Goal: Transaction & Acquisition: Purchase product/service

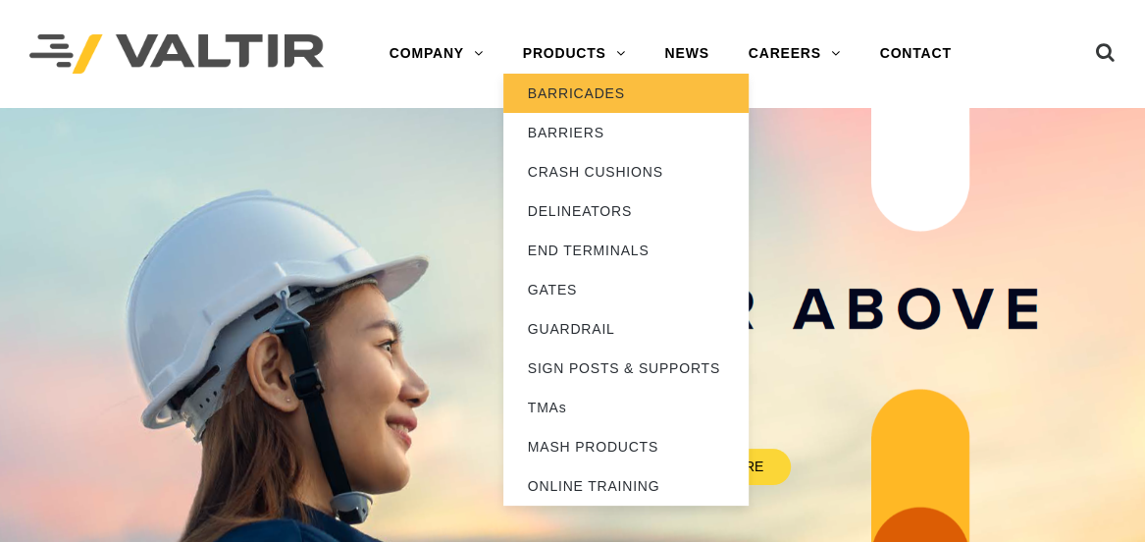
click at [559, 96] on link "BARRICADES" at bounding box center [625, 93] width 245 height 39
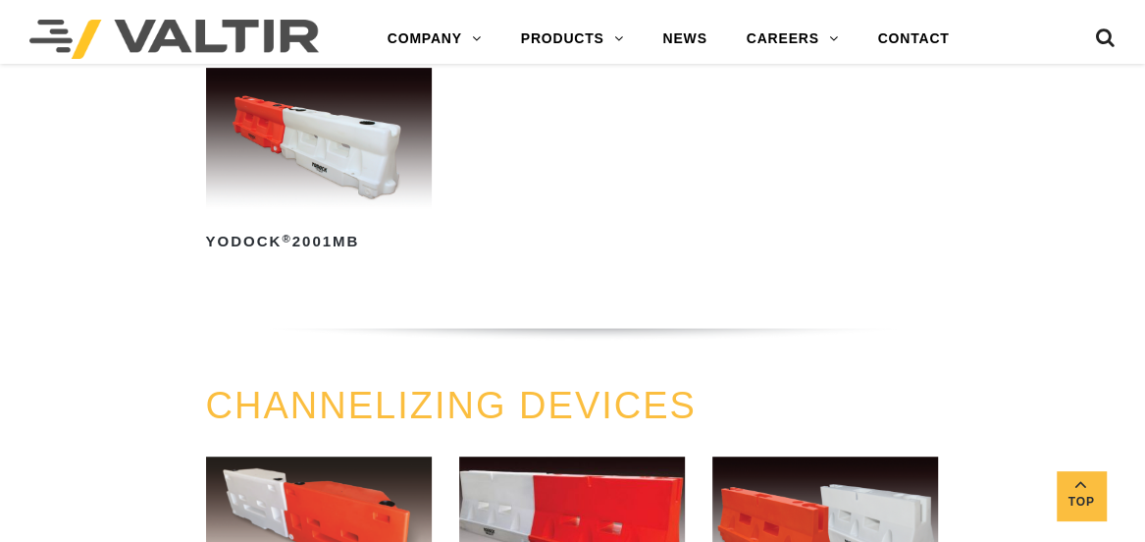
scroll to position [261, 0]
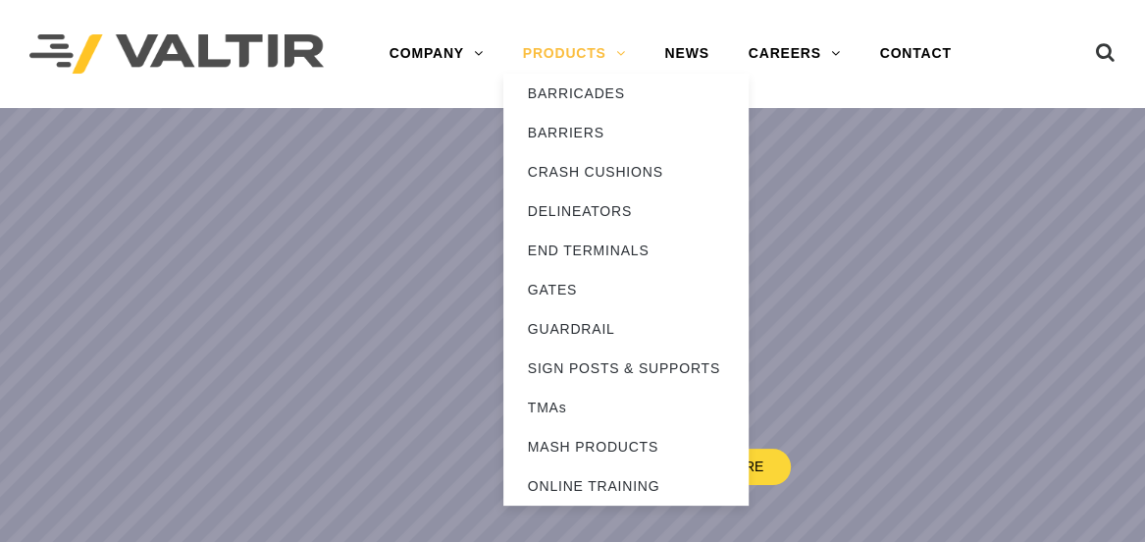
drag, startPoint x: 570, startPoint y: 44, endPoint x: 580, endPoint y: 67, distance: 24.6
click at [570, 44] on link "PRODUCTS" at bounding box center [574, 53] width 142 height 39
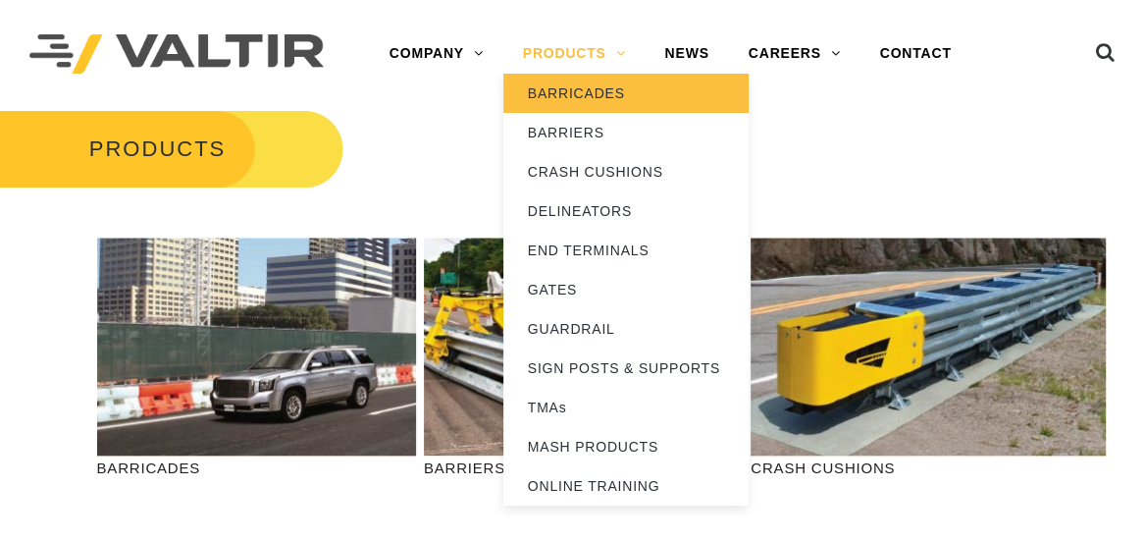
click at [567, 84] on link "BARRICADES" at bounding box center [625, 93] width 245 height 39
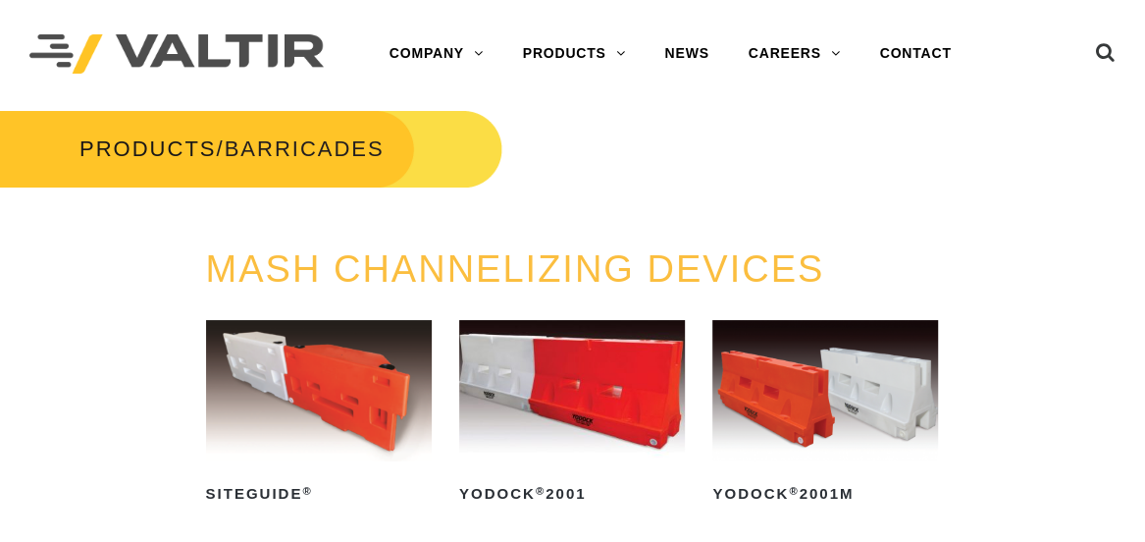
click at [826, 396] on img at bounding box center [825, 390] width 226 height 141
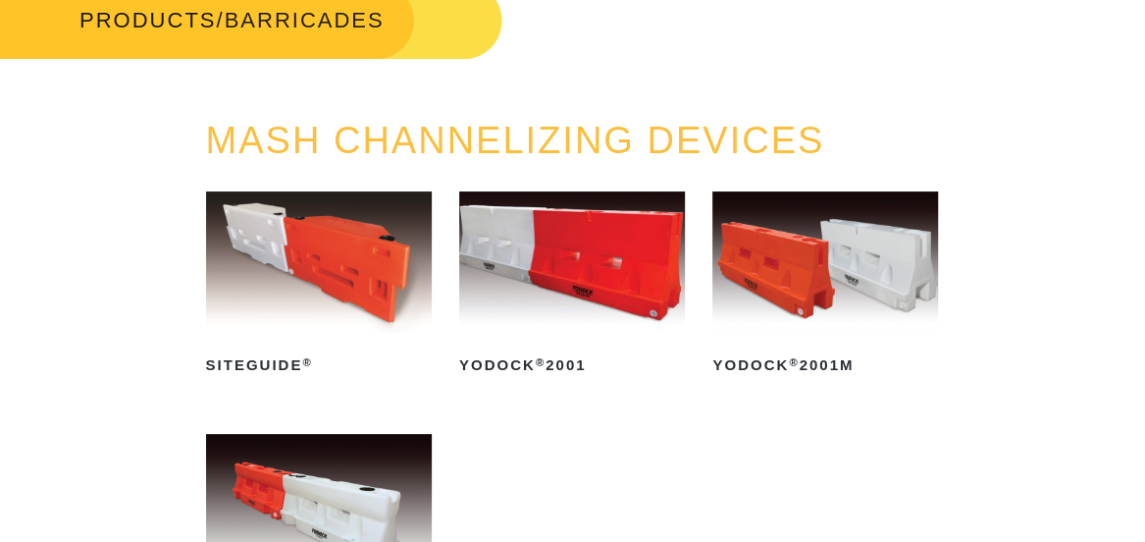
scroll to position [130, 0]
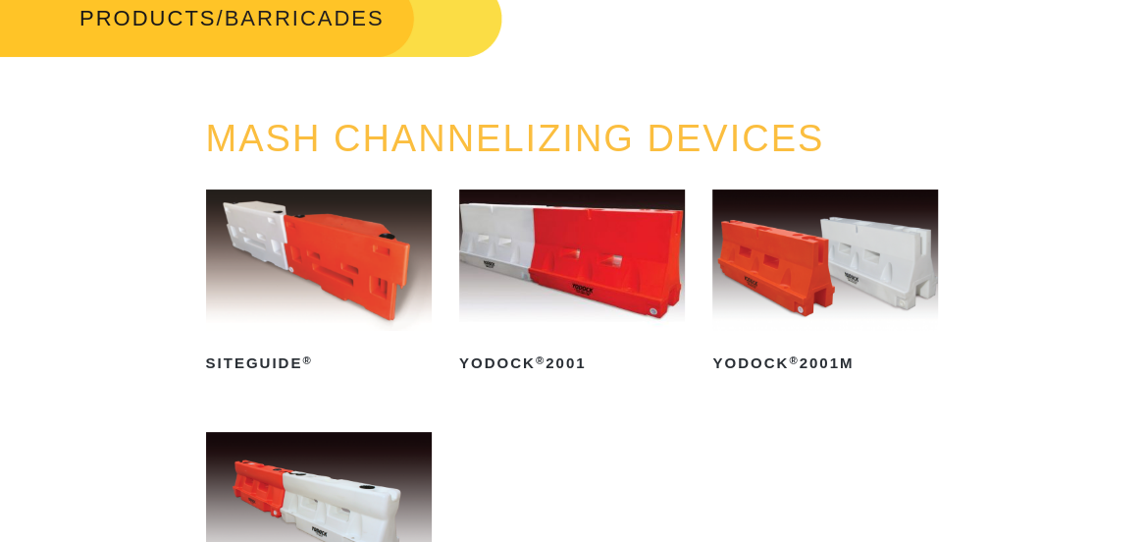
click at [354, 485] on img at bounding box center [319, 502] width 226 height 141
click at [807, 305] on img at bounding box center [825, 259] width 226 height 141
